Goal: Navigation & Orientation: Understand site structure

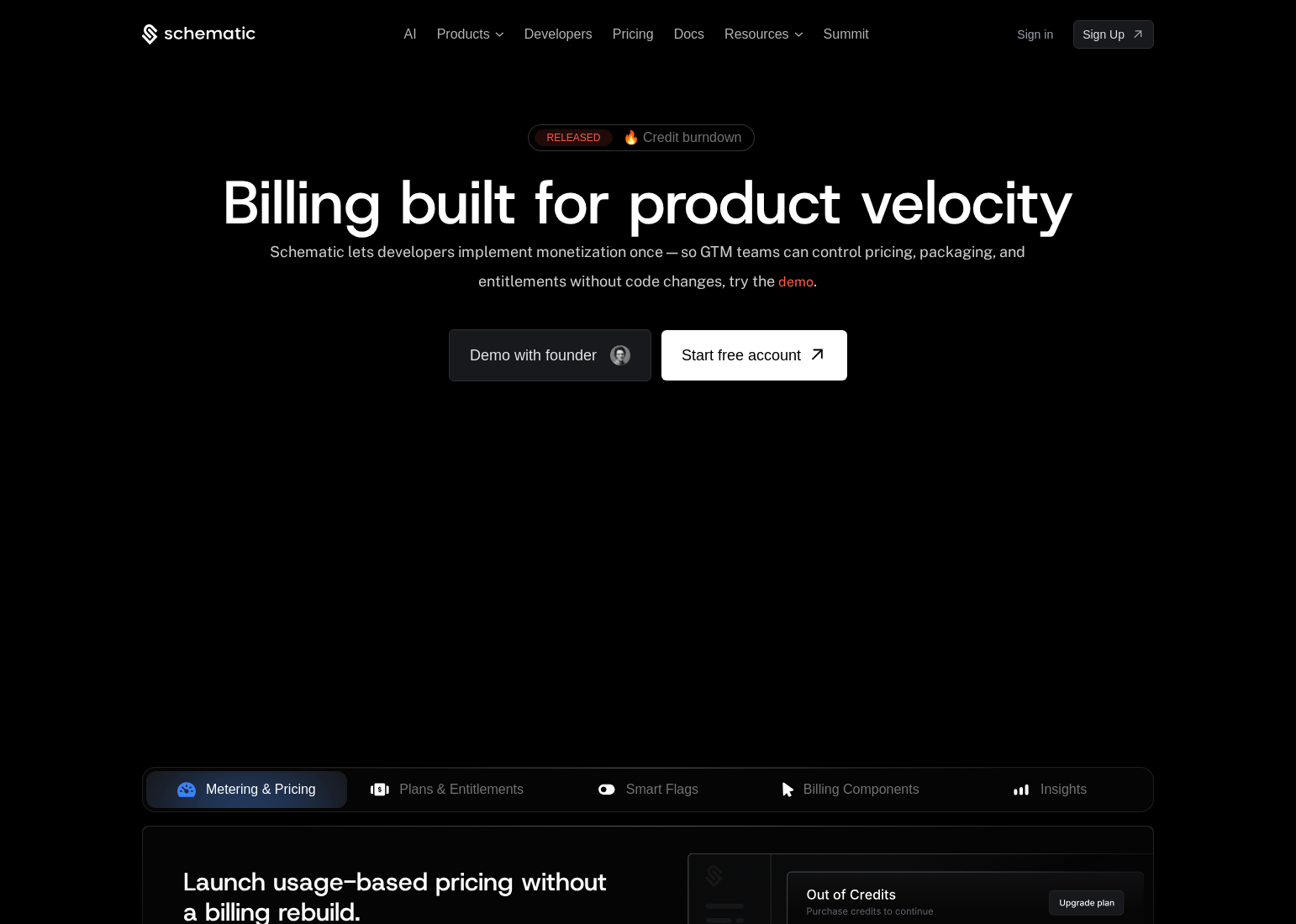
click at [648, 480] on div "AI Products Developers Pricing Docs Resources Summit Sign in Sign Up RELEASED 🔥…" at bounding box center [648, 251] width 1296 height 502
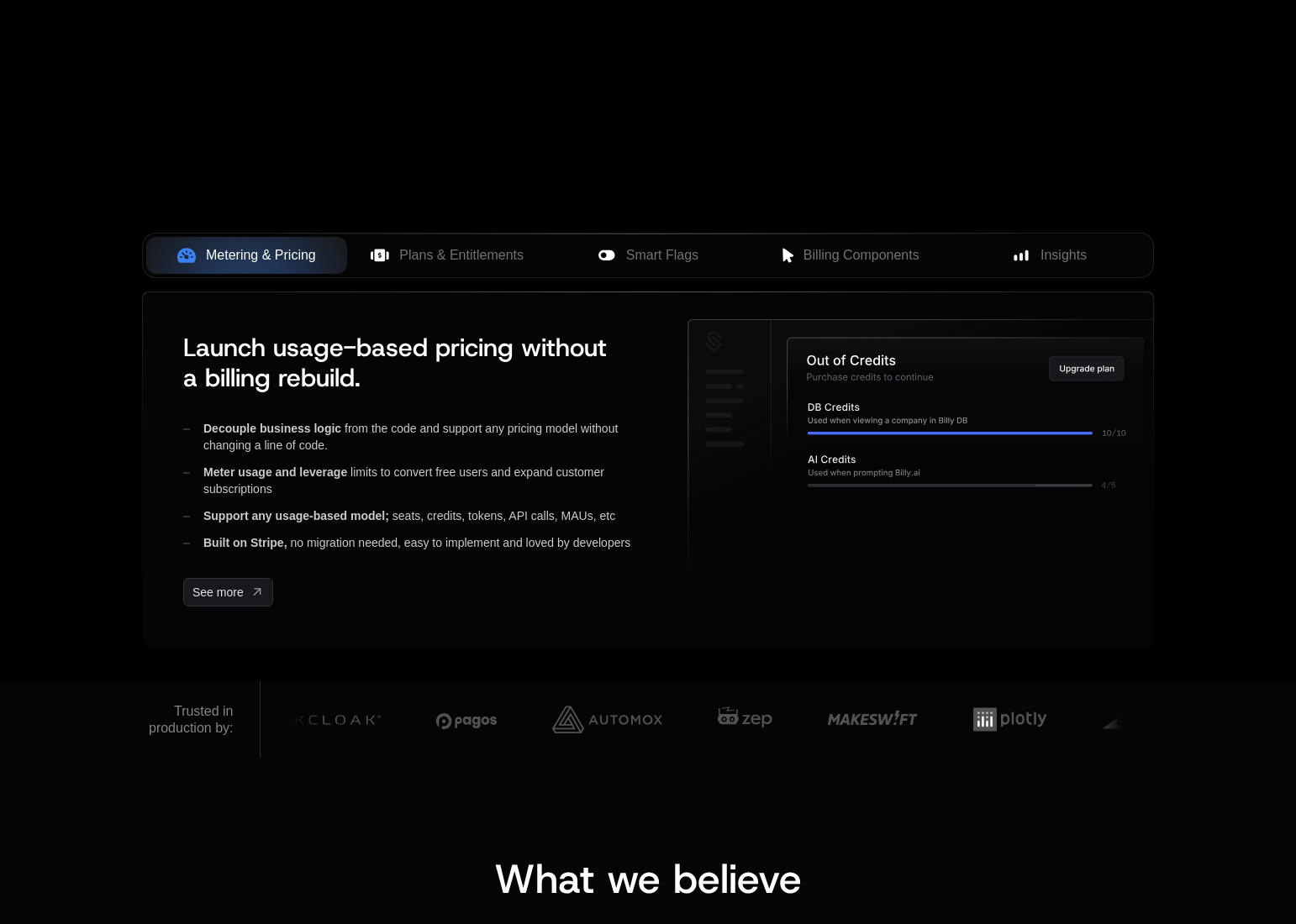
scroll to position [533, 0]
click at [442, 256] on span "Plans & Entitlements" at bounding box center [461, 257] width 124 height 21
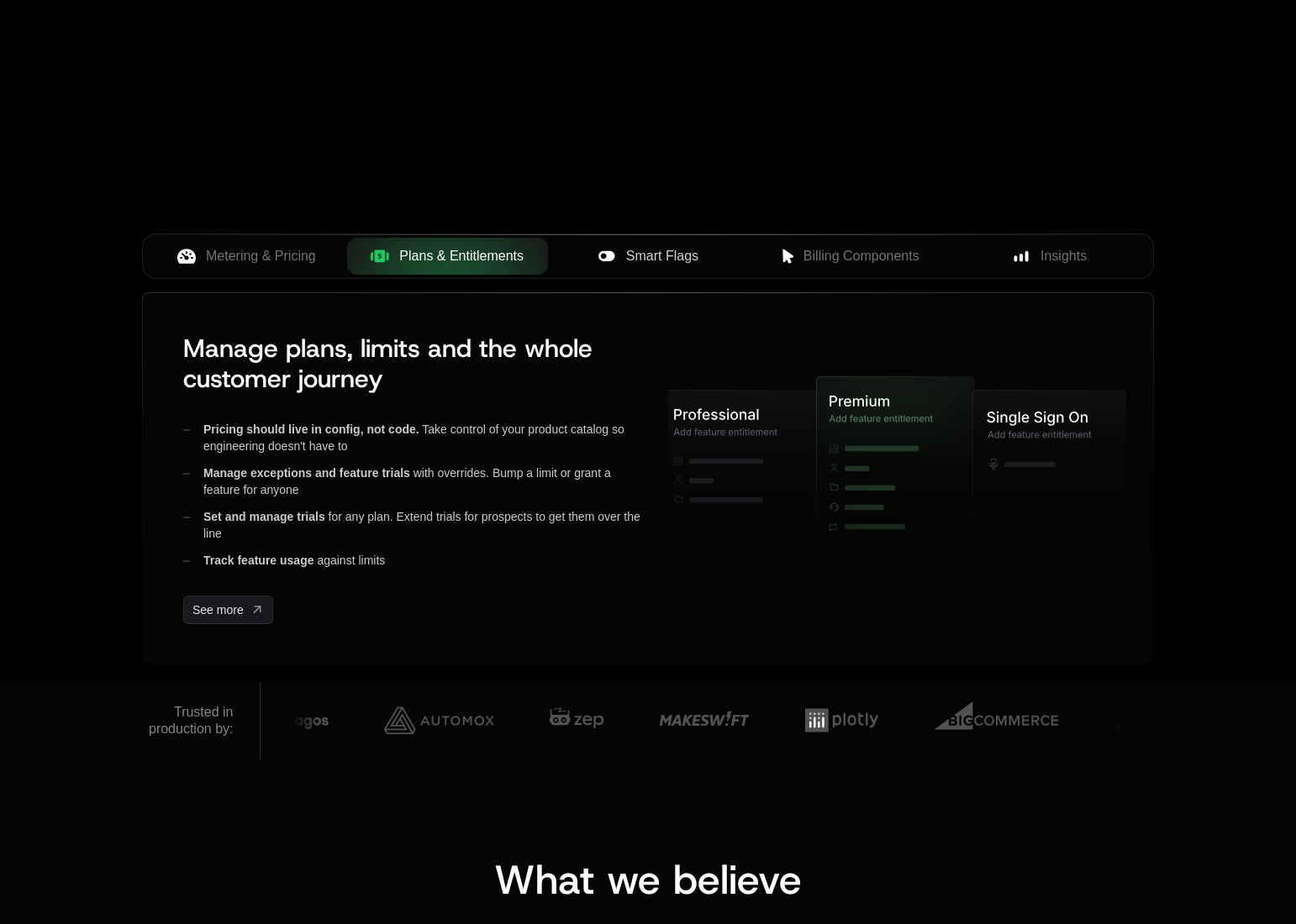
click at [624, 264] on div "Smart Flags" at bounding box center [648, 257] width 174 height 21
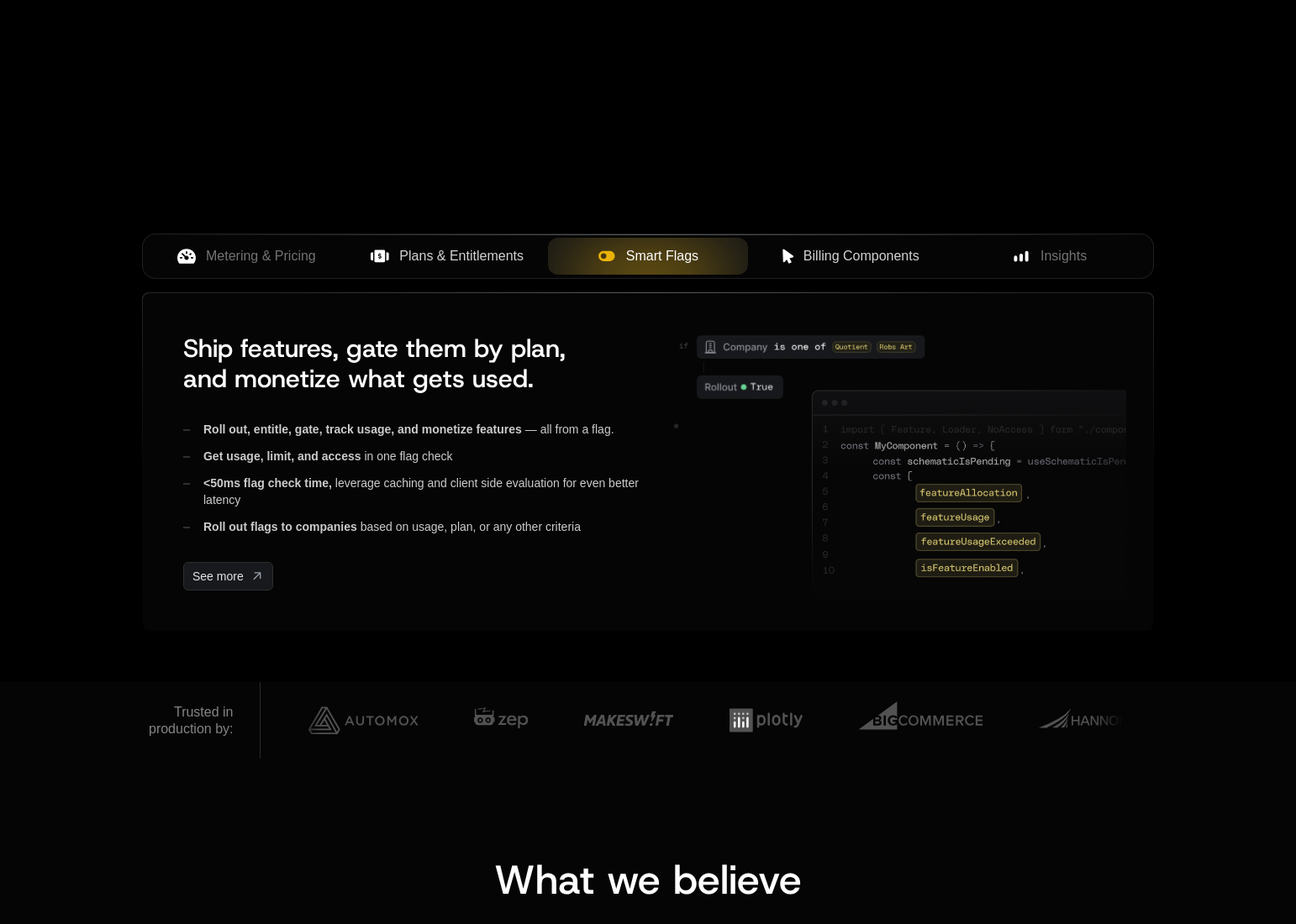
click at [859, 256] on span "Billing Components" at bounding box center [860, 257] width 116 height 21
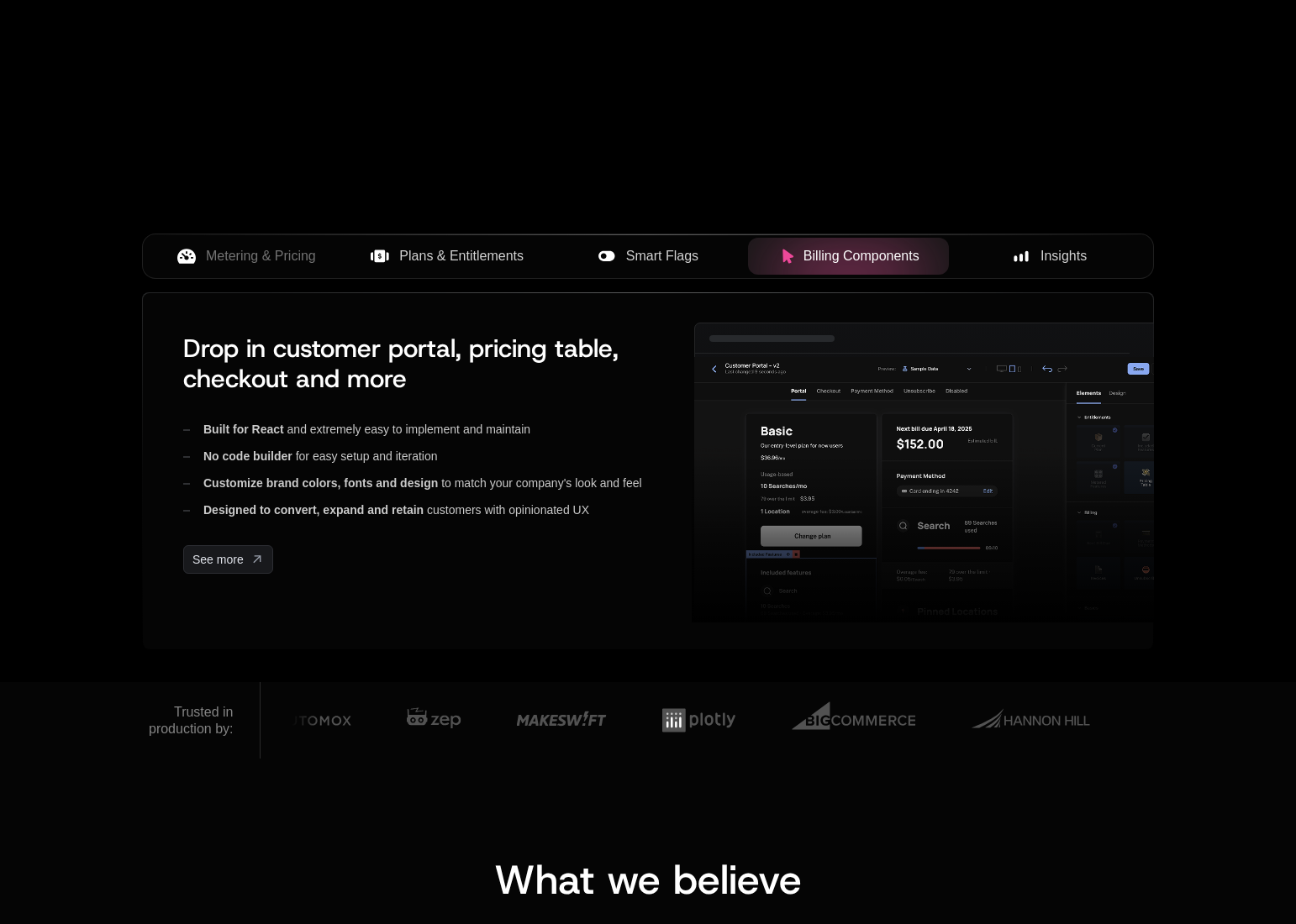
click at [1047, 257] on span "Insights" at bounding box center [1063, 257] width 46 height 21
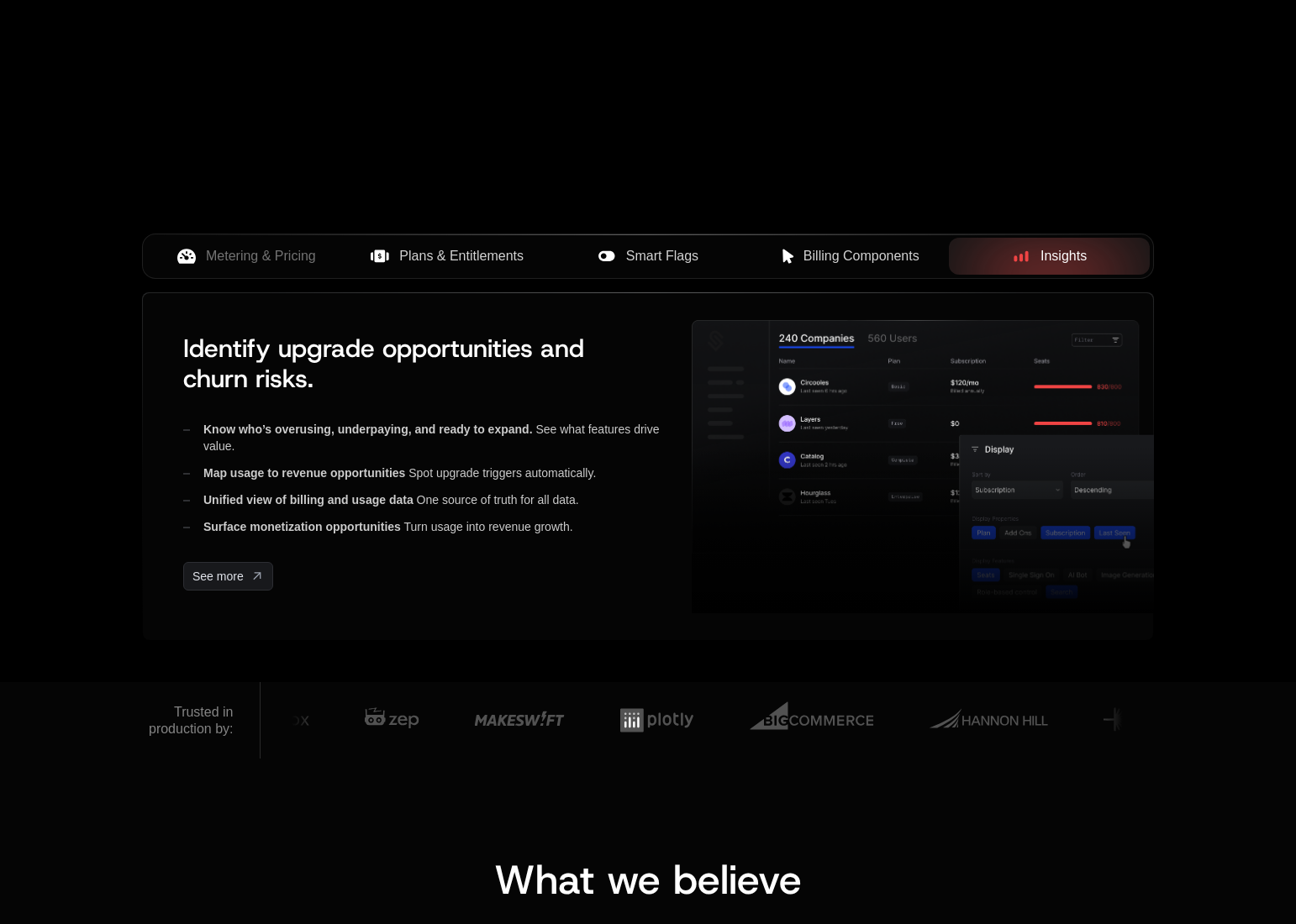
click at [865, 252] on span "Billing Components" at bounding box center [860, 257] width 116 height 21
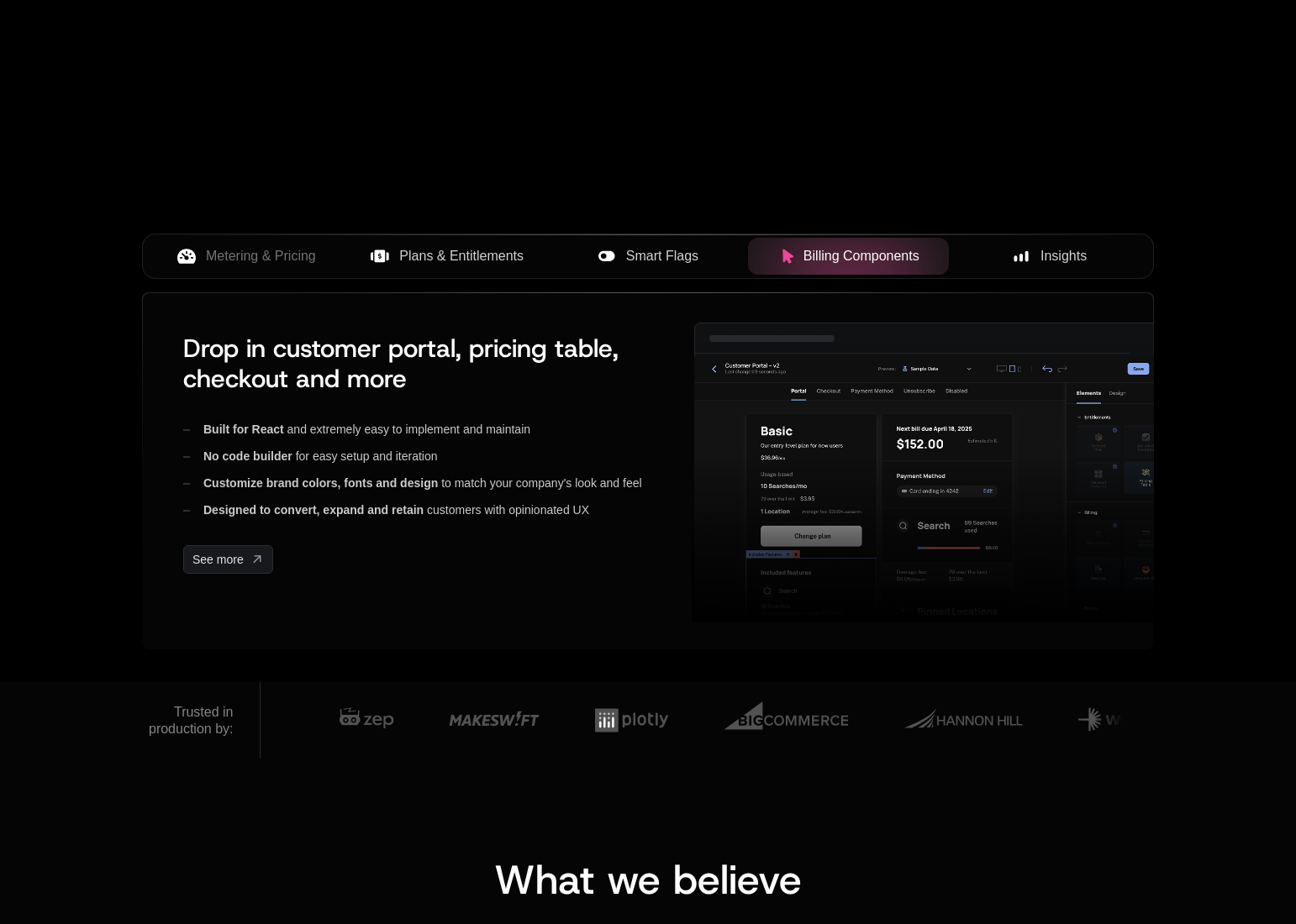
click at [647, 260] on span "Smart Flags" at bounding box center [662, 257] width 72 height 21
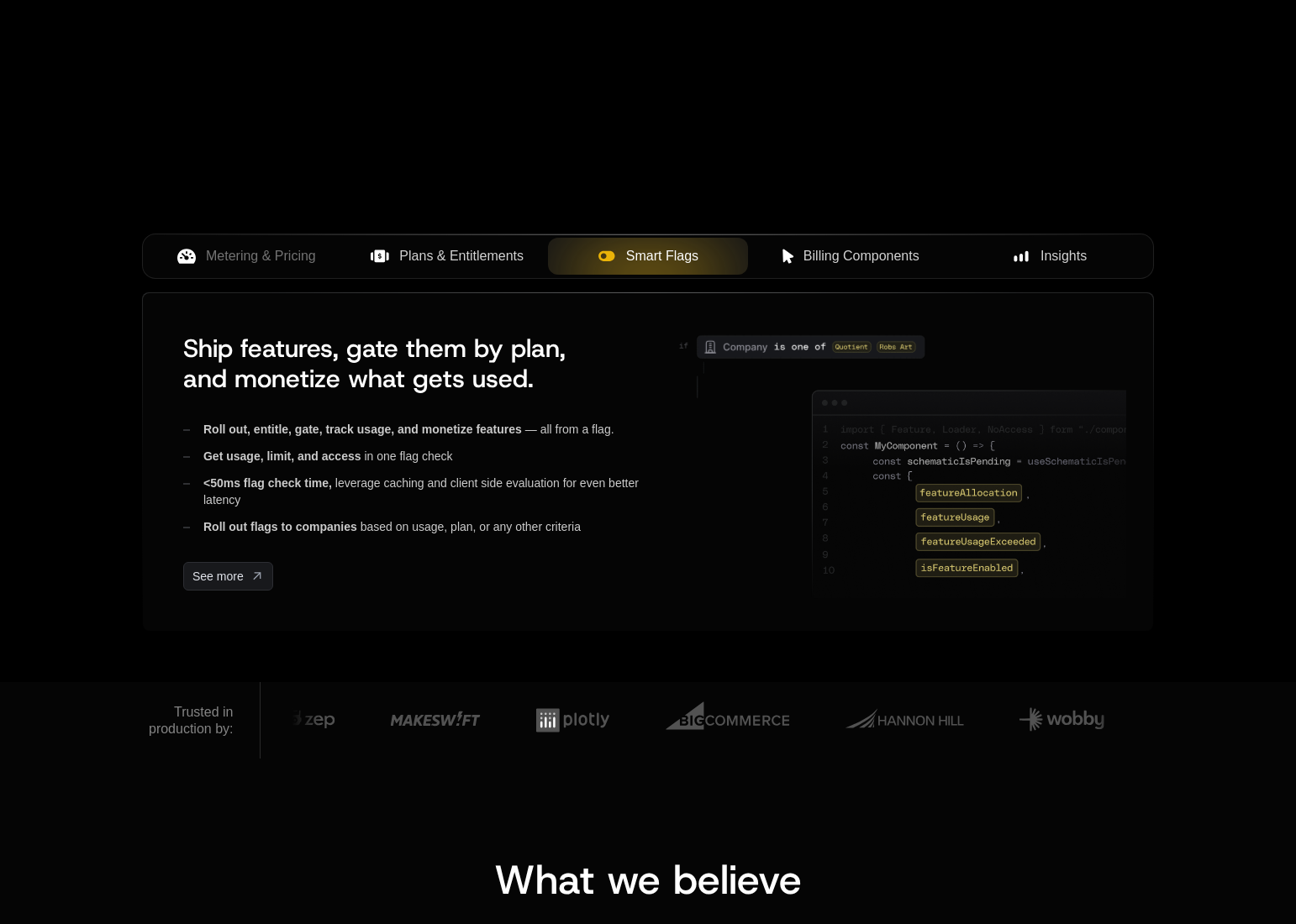
click at [494, 257] on span "Plans & Entitlements" at bounding box center [461, 257] width 124 height 21
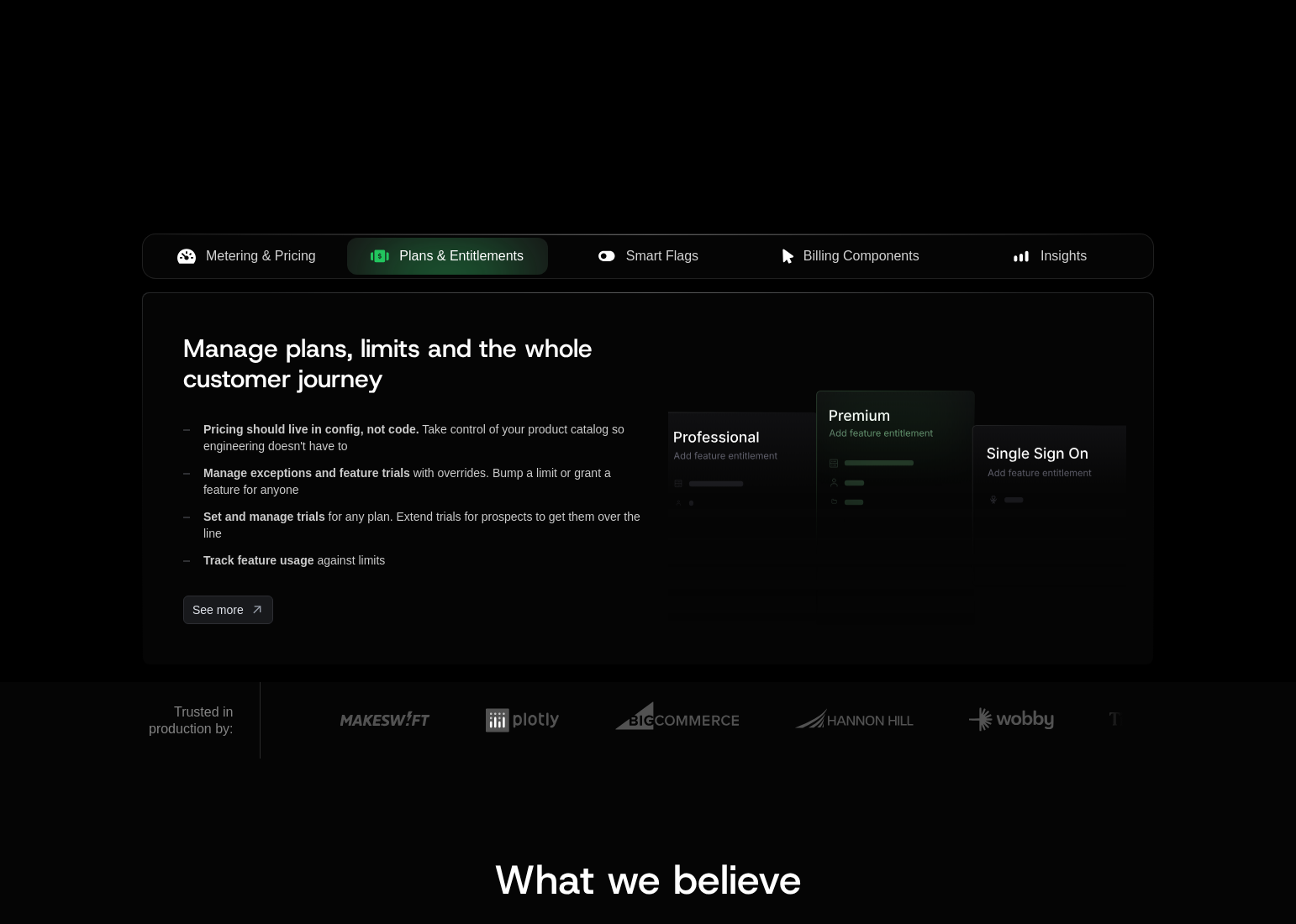
click at [259, 258] on span "Metering & Pricing" at bounding box center [260, 257] width 110 height 21
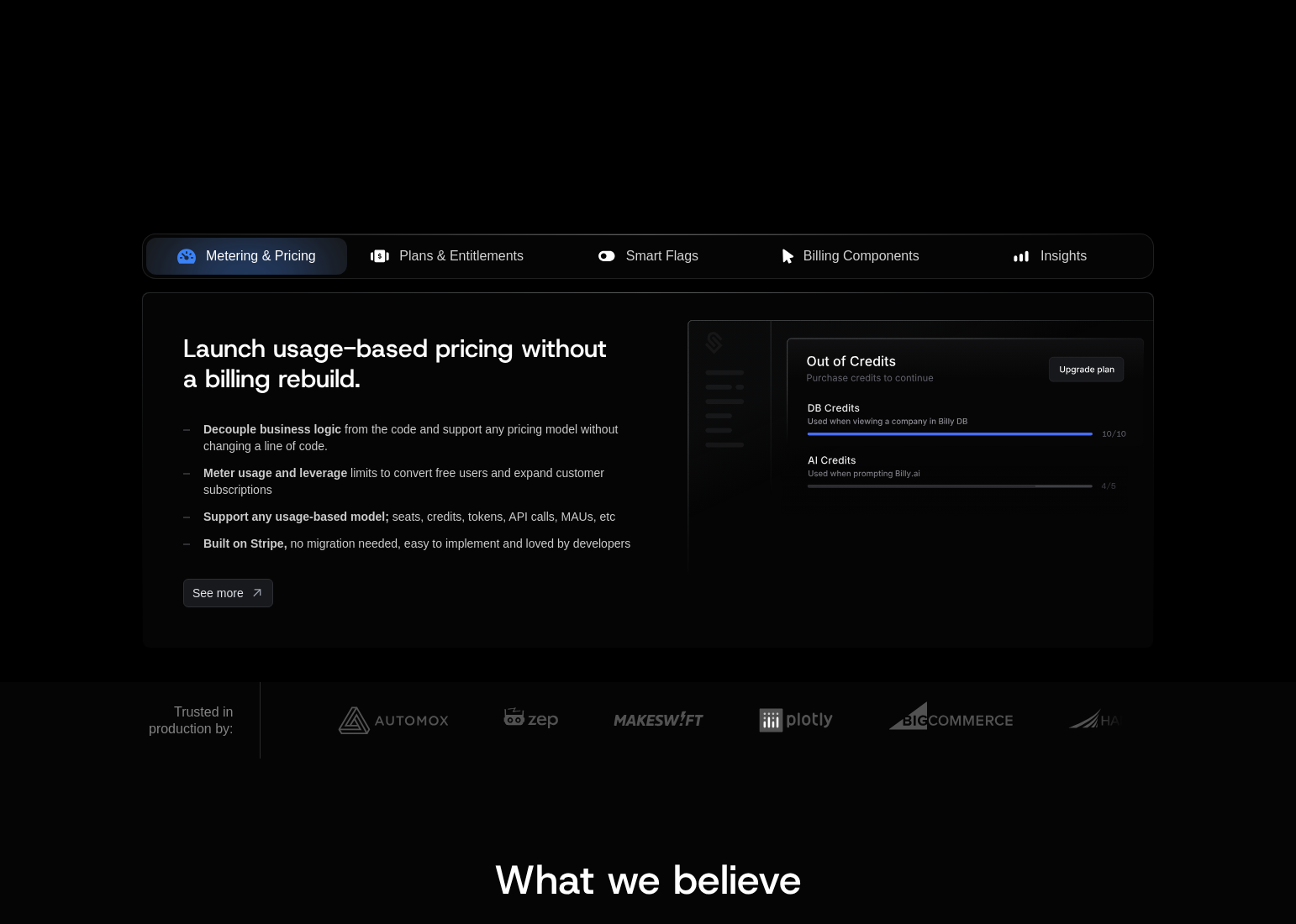
click at [392, 256] on div "Plans & Entitlements" at bounding box center [447, 257] width 174 height 21
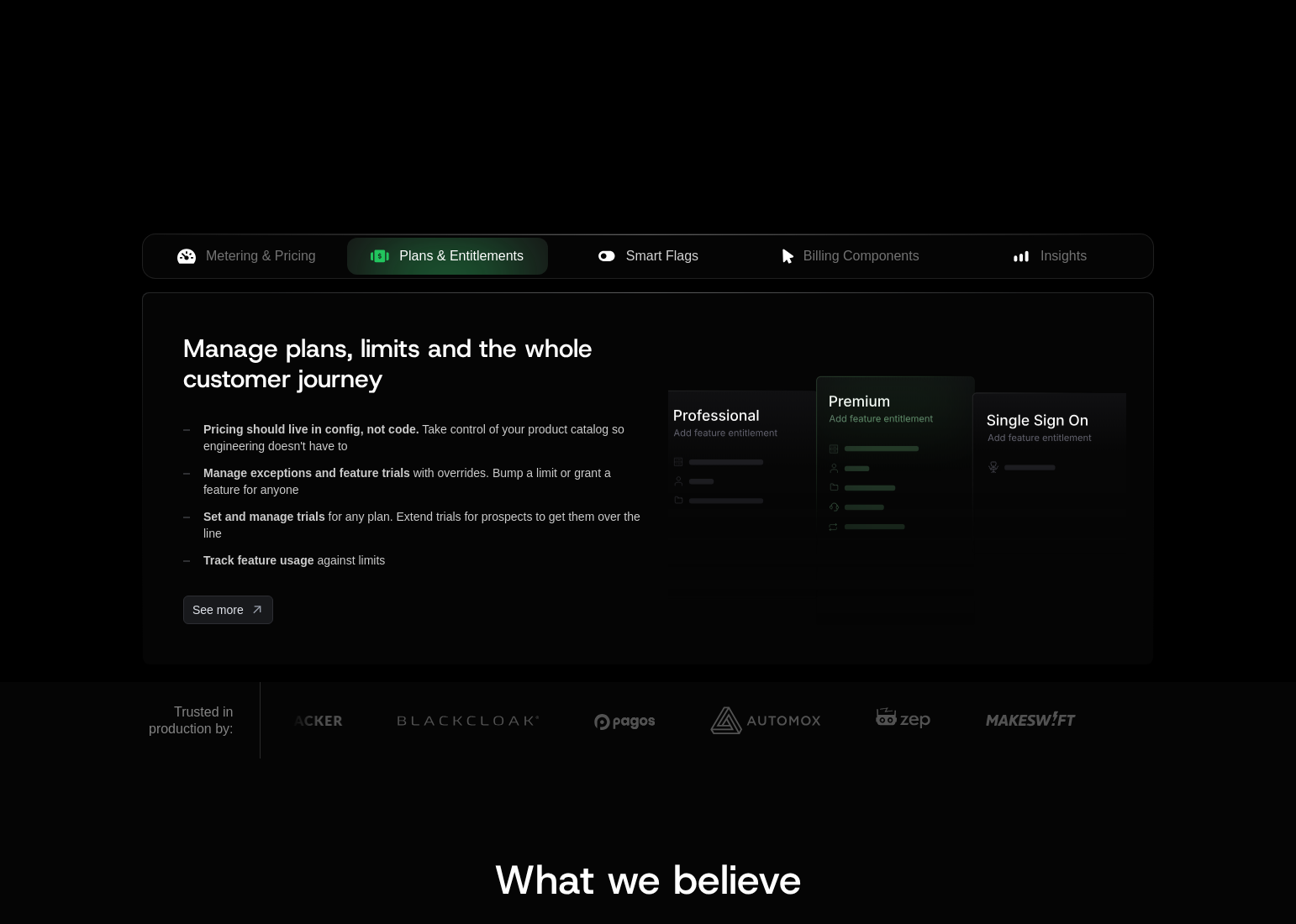
click at [662, 247] on span "Smart Flags" at bounding box center [662, 257] width 72 height 21
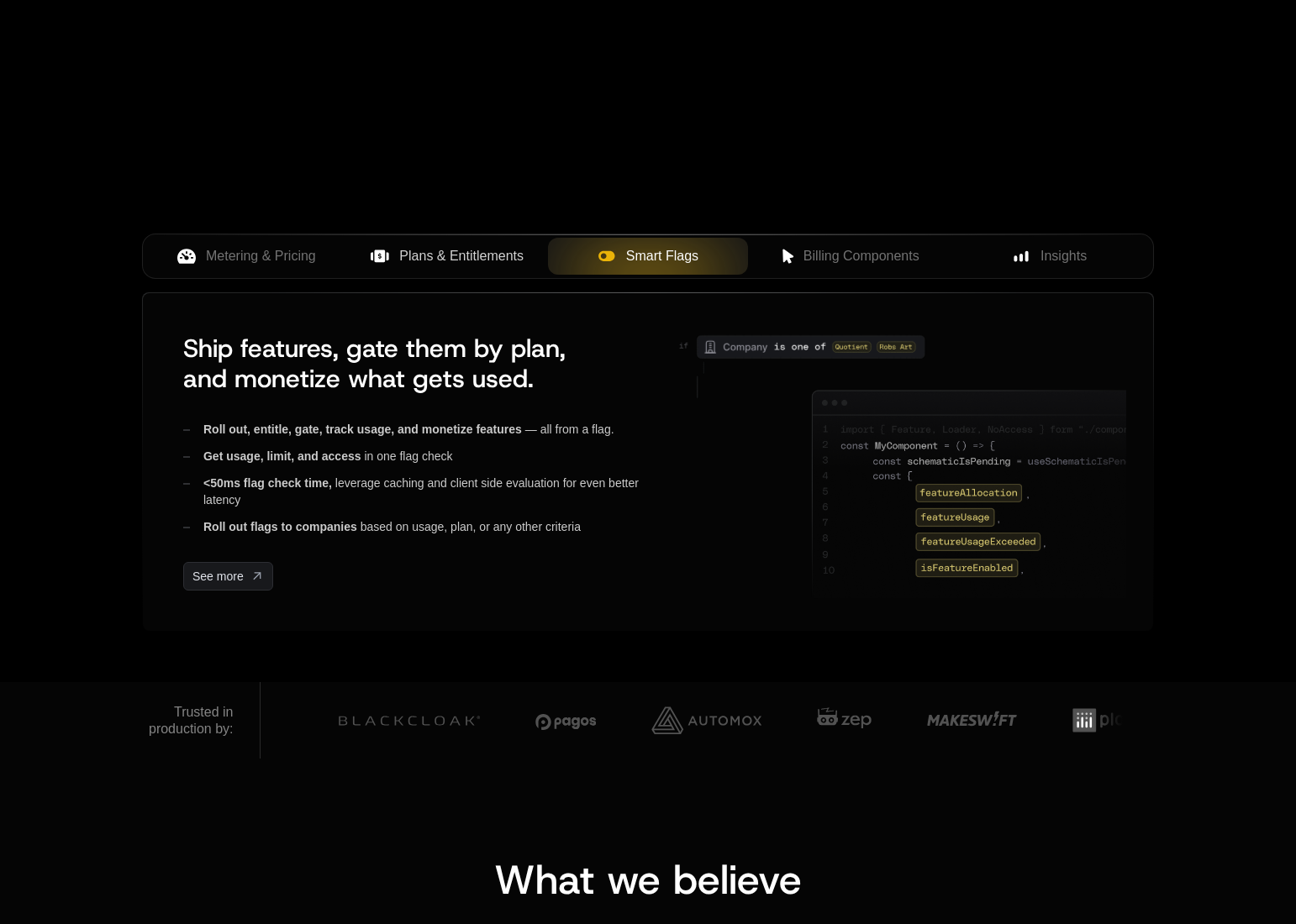
click at [488, 259] on span "Plans & Entitlements" at bounding box center [461, 257] width 124 height 21
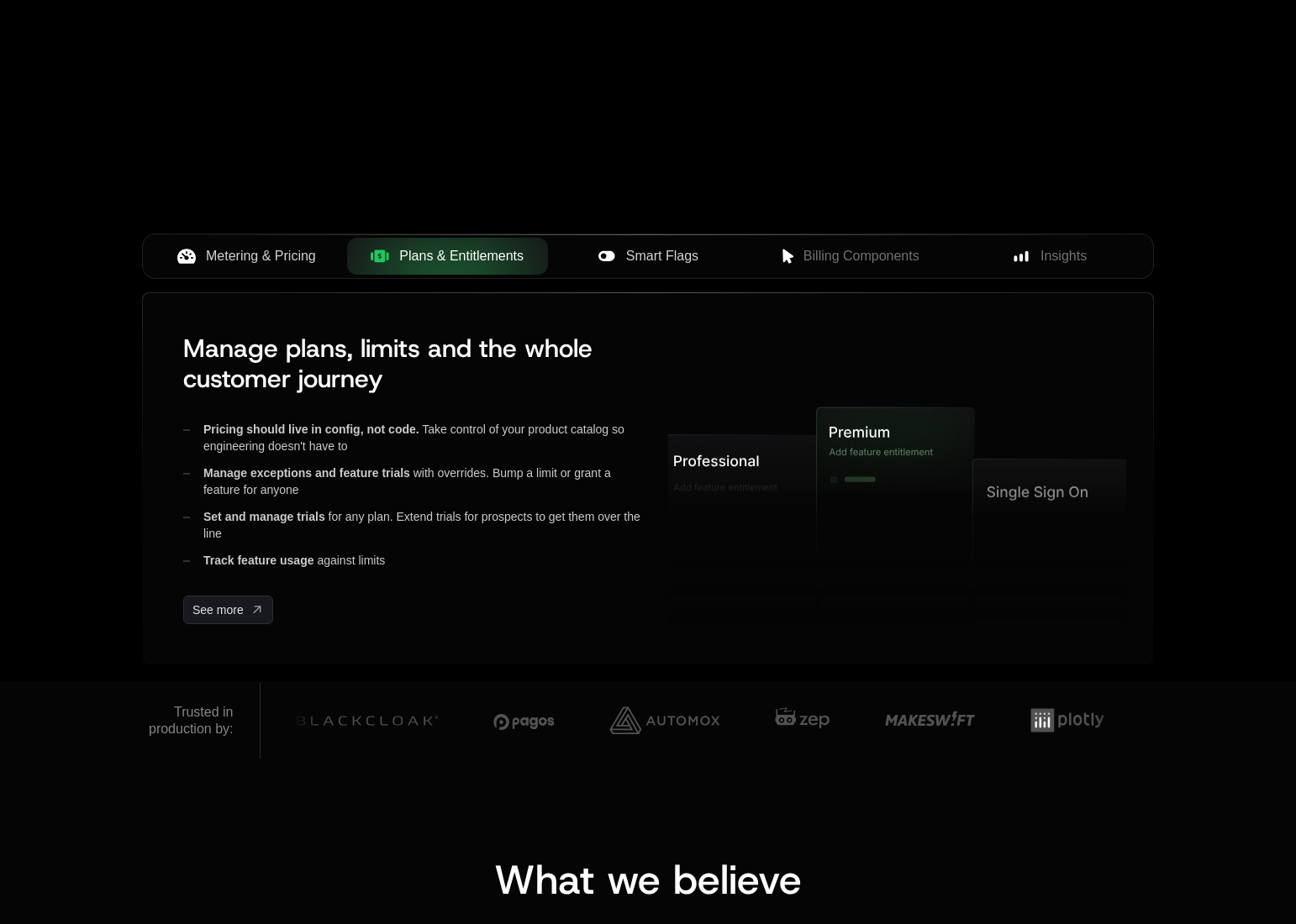
click at [240, 249] on span "Metering & Pricing" at bounding box center [260, 257] width 110 height 21
